Goal: Information Seeking & Learning: Learn about a topic

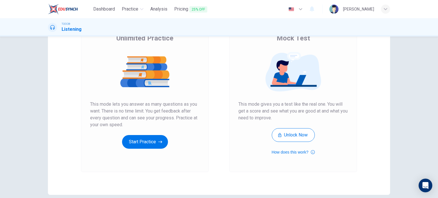
scroll to position [52, 0]
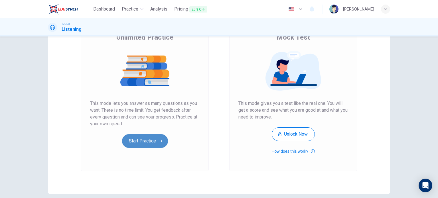
click at [146, 144] on button "Start Practice" at bounding box center [145, 141] width 46 height 14
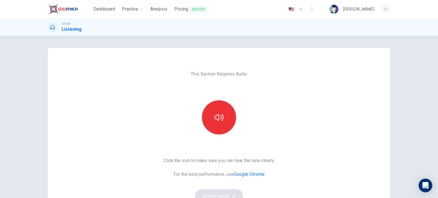
scroll to position [31, 0]
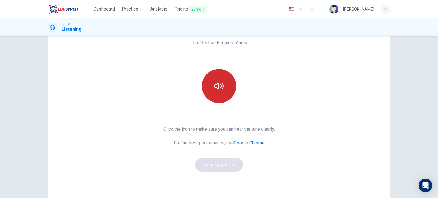
click at [222, 83] on button "button" at bounding box center [219, 86] width 34 height 34
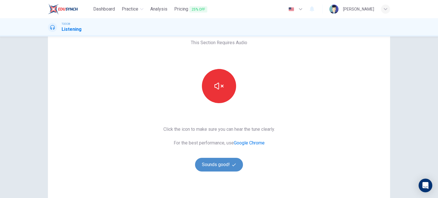
click at [217, 166] on button "Sounds good!" at bounding box center [219, 165] width 48 height 14
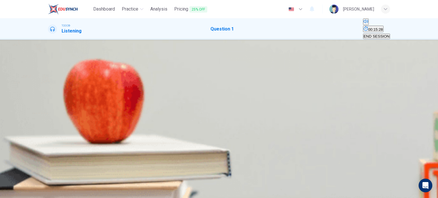
click at [51, 90] on icon "button" at bounding box center [52, 93] width 6 height 7
click at [49, 101] on button "Click to see the audio transcription" at bounding box center [48, 103] width 1 height 5
type input "0"
click at [48, 105] on icon "Click to see the audio transcription" at bounding box center [48, 105] width 0 height 0
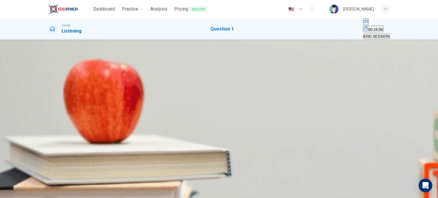
click at [55, 77] on div "B" at bounding box center [53, 75] width 3 height 4
click at [25, 182] on span "SUBMIT" at bounding box center [17, 180] width 14 height 4
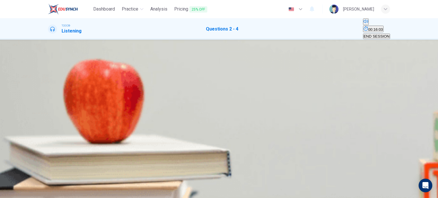
click at [49, 137] on button "button" at bounding box center [48, 139] width 1 height 5
click at [49, 152] on button "Click to see the audio transcription" at bounding box center [48, 154] width 1 height 5
type input "26"
click at [91, 81] on span "In a post office" at bounding box center [78, 78] width 25 height 4
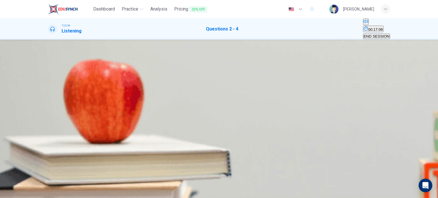
scroll to position [17, 0]
click at [48, 156] on icon "Click to see the audio transcription" at bounding box center [48, 156] width 0 height 0
type input "0"
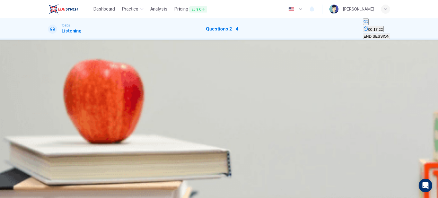
click at [64, 96] on div "A" at bounding box center [56, 98] width 16 height 4
click at [202, 124] on div "D" at bounding box center [211, 122] width 45 height 4
click at [25, 181] on button "SUBMIT" at bounding box center [17, 187] width 15 height 21
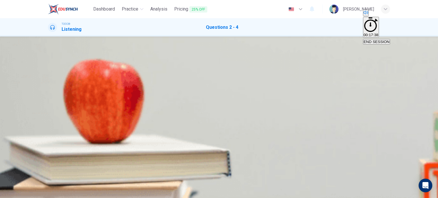
scroll to position [20, 0]
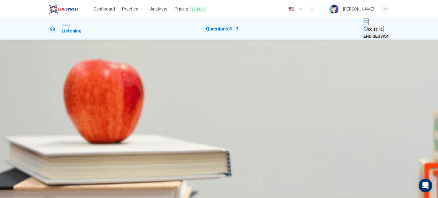
click at [48, 141] on icon "button" at bounding box center [48, 141] width 0 height 0
click at [58, 81] on button "A Clear" at bounding box center [53, 77] width 10 height 10
click at [48, 144] on span at bounding box center [48, 144] width 0 height 0
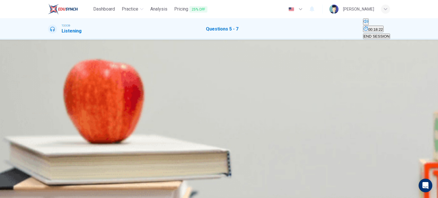
click at [104, 105] on span "14 degrees" at bounding box center [94, 102] width 19 height 4
click at [86, 119] on button "B [DATE]" at bounding box center [79, 124] width 13 height 10
click at [25, 182] on span "SUBMIT" at bounding box center [17, 180] width 14 height 4
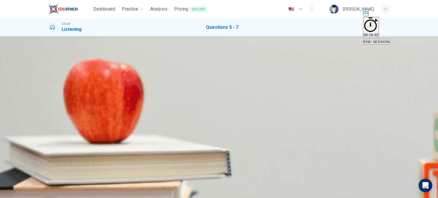
type input "68"
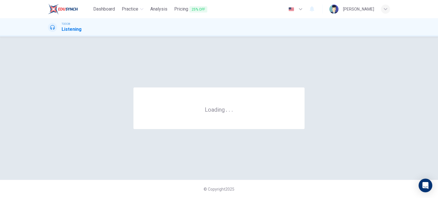
scroll to position [0, 0]
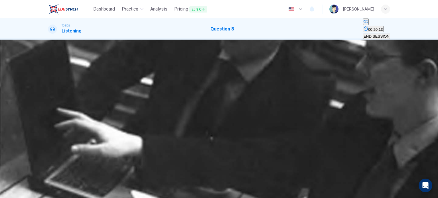
click at [54, 97] on icon "button" at bounding box center [52, 93] width 6 height 7
click at [59, 77] on div "C" at bounding box center [57, 75] width 3 height 4
click at [25, 182] on span "SUBMIT" at bounding box center [17, 180] width 14 height 4
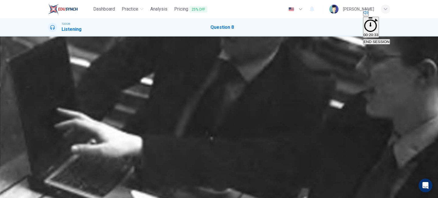
type input "0"
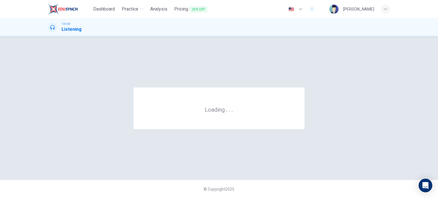
scroll to position [0, 0]
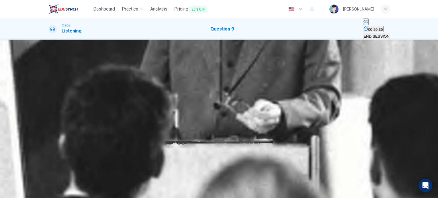
click at [58, 101] on div "00m 21s" at bounding box center [219, 99] width 342 height 29
click at [54, 97] on icon "button" at bounding box center [52, 93] width 6 height 7
click at [51, 73] on div "A" at bounding box center [49, 75] width 3 height 4
click at [25, 182] on span "SUBMIT" at bounding box center [17, 180] width 14 height 4
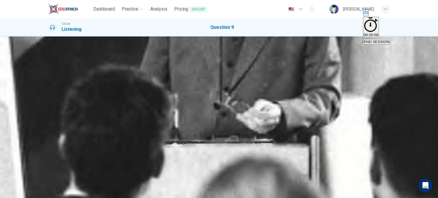
type input "0"
click at [160, 57] on div "00m 21s" at bounding box center [219, 50] width 342 height 29
click at [55, 56] on icon "Click to see the audio transcription" at bounding box center [51, 59] width 6 height 7
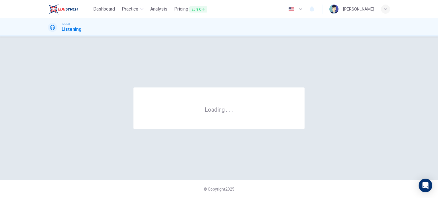
scroll to position [0, 0]
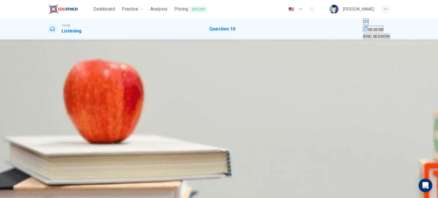
click at [48, 90] on icon "button" at bounding box center [48, 90] width 0 height 0
click at [48, 105] on icon "Click to see the audio transcription" at bounding box center [48, 105] width 0 height 0
type input "0"
click at [51, 77] on div "A" at bounding box center [49, 75] width 3 height 4
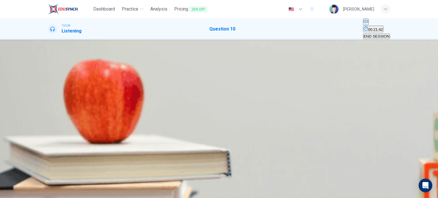
click at [25, 182] on span "SUBMIT" at bounding box center [17, 180] width 14 height 4
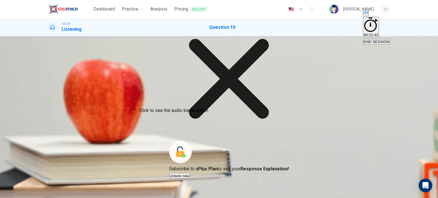
click at [48, 102] on icon "Click to see the audio transcription" at bounding box center [48, 102] width 0 height 0
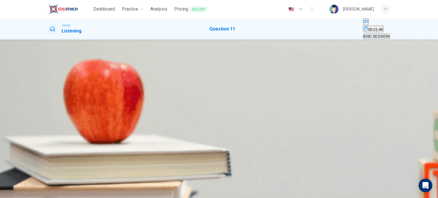
click at [48, 90] on icon "button" at bounding box center [48, 90] width 0 height 0
click at [49, 103] on button "Click to see the audio transcription" at bounding box center [48, 103] width 1 height 5
click at [55, 77] on div "B" at bounding box center [53, 75] width 3 height 4
click at [25, 182] on span "SUBMIT" at bounding box center [17, 180] width 14 height 4
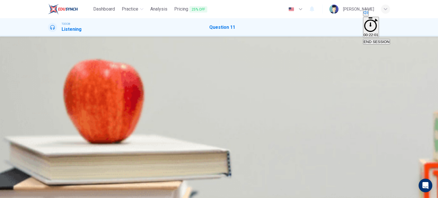
type input "0"
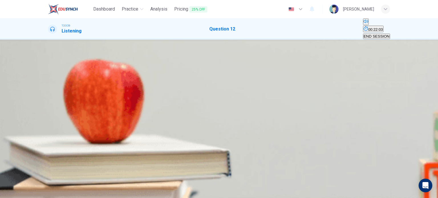
click at [52, 97] on icon "button" at bounding box center [52, 93] width 6 height 7
click at [48, 105] on icon "Click to see the audio transcription" at bounding box center [48, 105] width 0 height 0
type input "0"
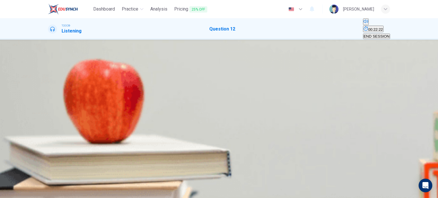
click at [55, 78] on button "B" at bounding box center [54, 74] width 4 height 5
click at [25, 186] on button "SUBMIT" at bounding box center [17, 187] width 15 height 21
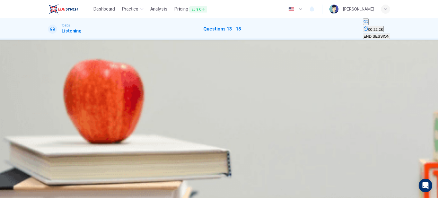
click at [48, 141] on icon "button" at bounding box center [48, 141] width 0 height 0
click at [49, 152] on button "Click to see the audio transcription" at bounding box center [48, 154] width 1 height 5
click at [48, 156] on icon "Click to see the audio transcription" at bounding box center [48, 156] width 0 height 0
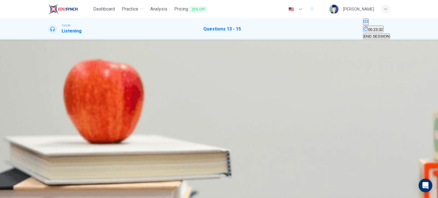
type input "0"
click at [77, 81] on span "Flight attendants" at bounding box center [62, 78] width 28 height 4
click at [49, 152] on button "Click to see the audio transcription" at bounding box center [48, 154] width 1 height 5
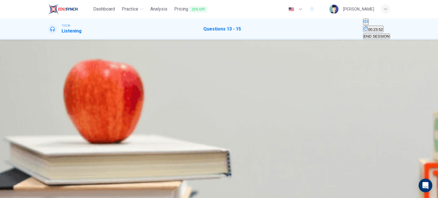
click at [101, 105] on button "C 3 hours" at bounding box center [94, 100] width 14 height 10
click at [113, 124] on span "Check the schedule" at bounding box center [96, 126] width 33 height 4
click at [25, 182] on span "SUBMIT" at bounding box center [17, 180] width 14 height 4
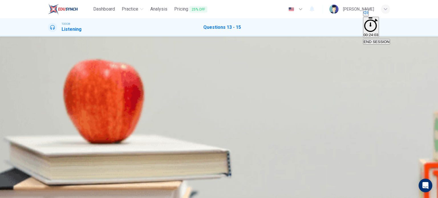
scroll to position [34, 0]
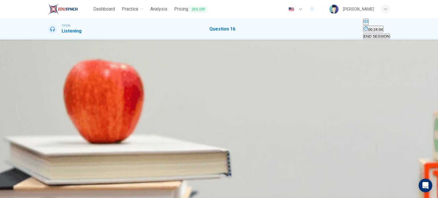
click at [49, 91] on button "button" at bounding box center [48, 88] width 1 height 5
click at [48, 93] on span at bounding box center [48, 93] width 0 height 0
click at [49, 101] on button "Click to see the audio transcription" at bounding box center [48, 103] width 1 height 5
click at [55, 77] on div "B" at bounding box center [53, 75] width 3 height 4
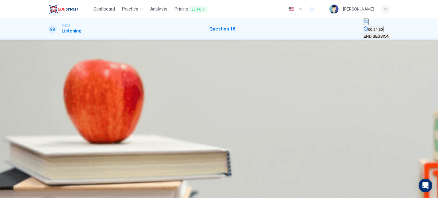
click at [25, 182] on span "SUBMIT" at bounding box center [17, 180] width 14 height 4
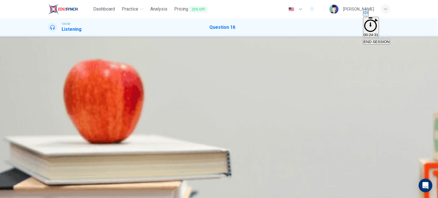
type input "0"
click at [372, 40] on span "END SESSION" at bounding box center [376, 42] width 26 height 4
